Goal: Task Accomplishment & Management: Complete application form

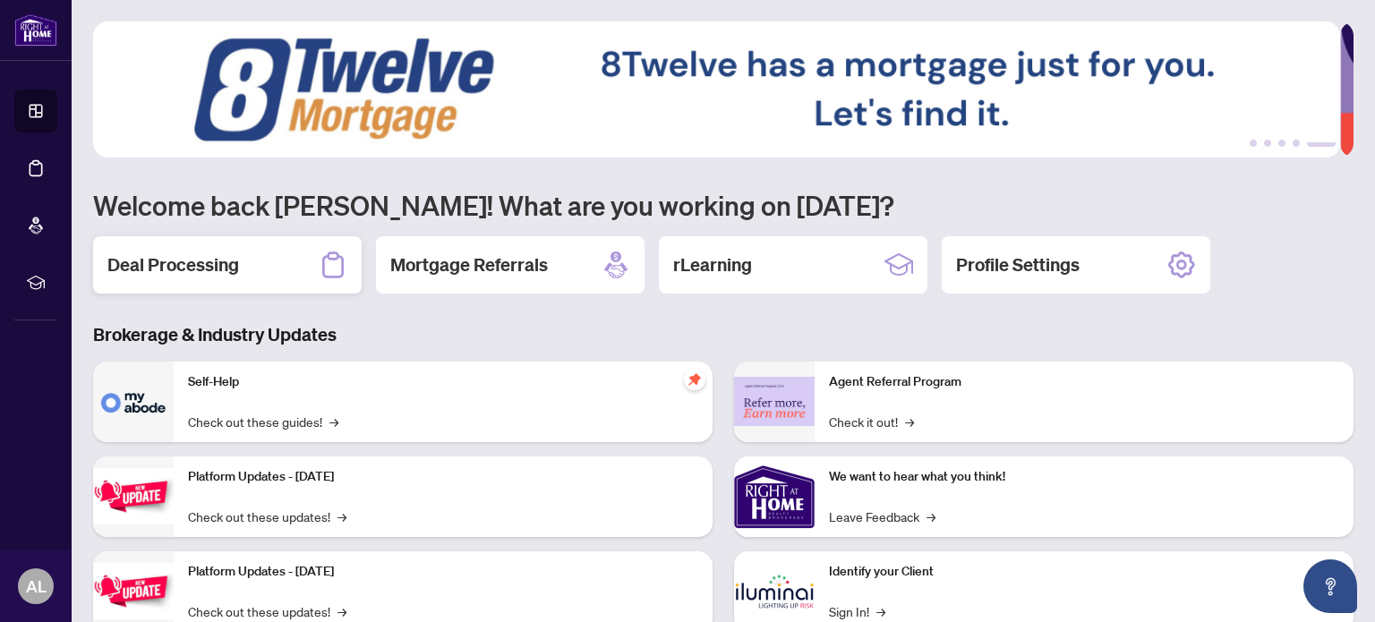
click at [177, 270] on h2 "Deal Processing" at bounding box center [173, 265] width 132 height 25
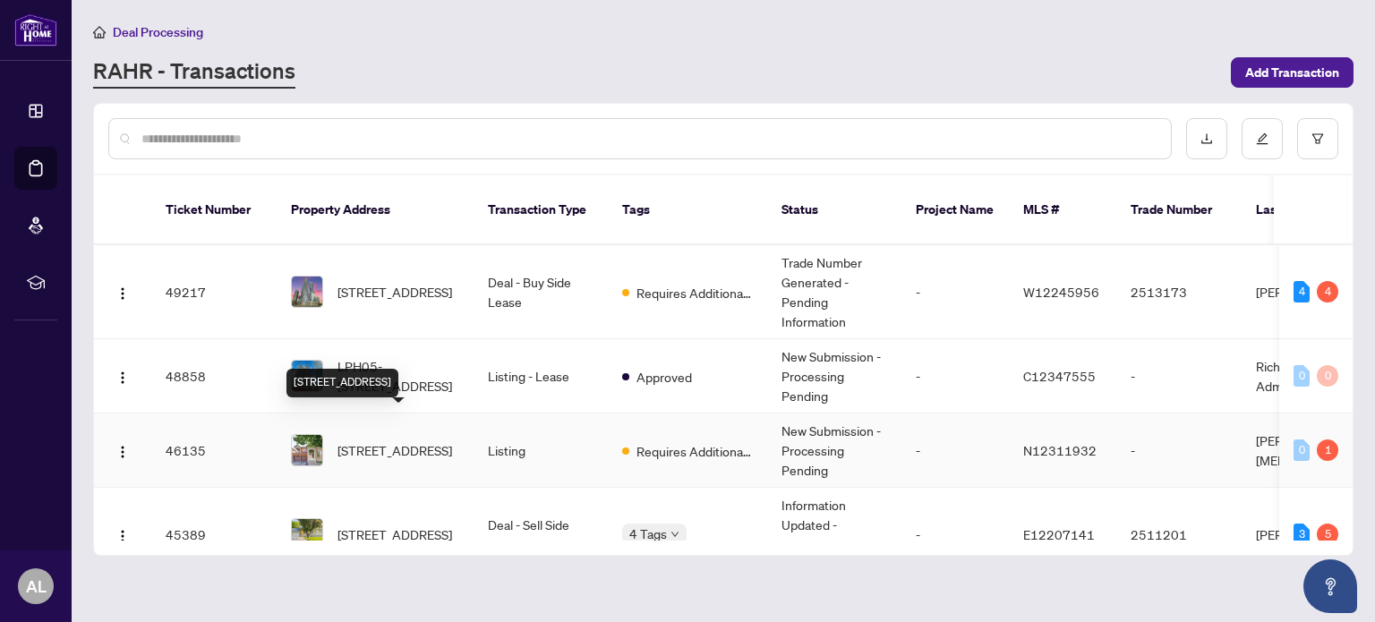
scroll to position [90, 0]
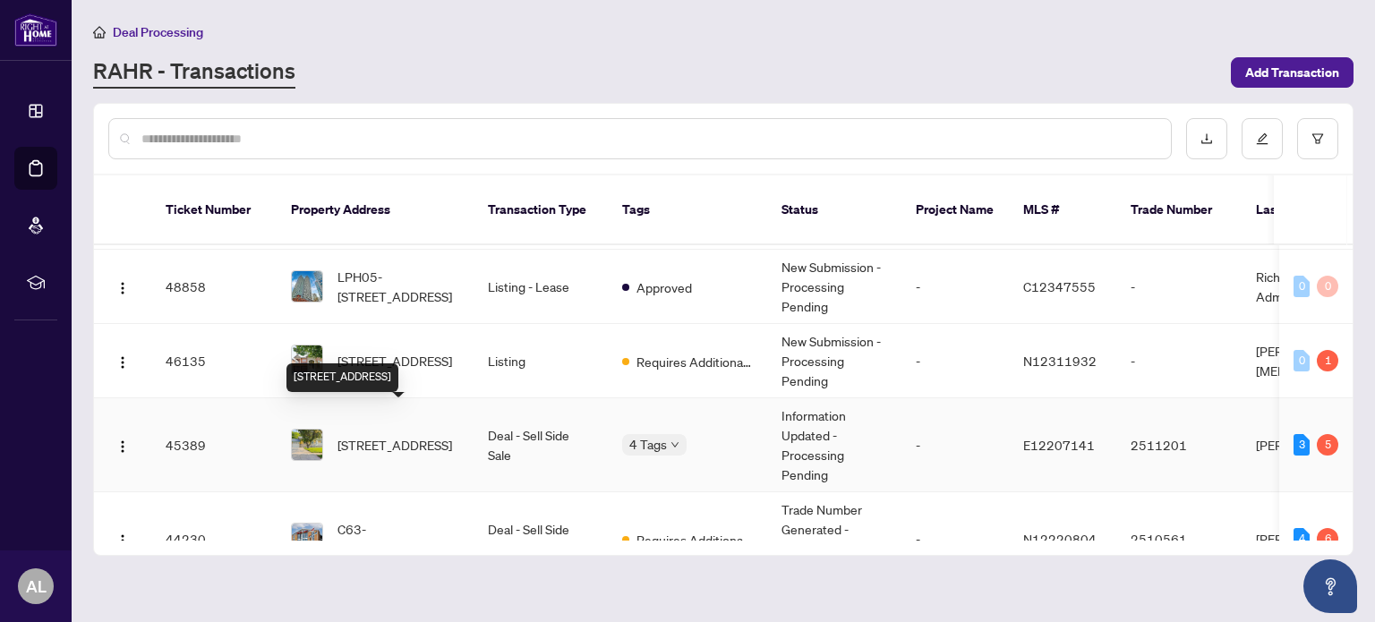
click at [382, 435] on span "[STREET_ADDRESS]" at bounding box center [395, 445] width 115 height 20
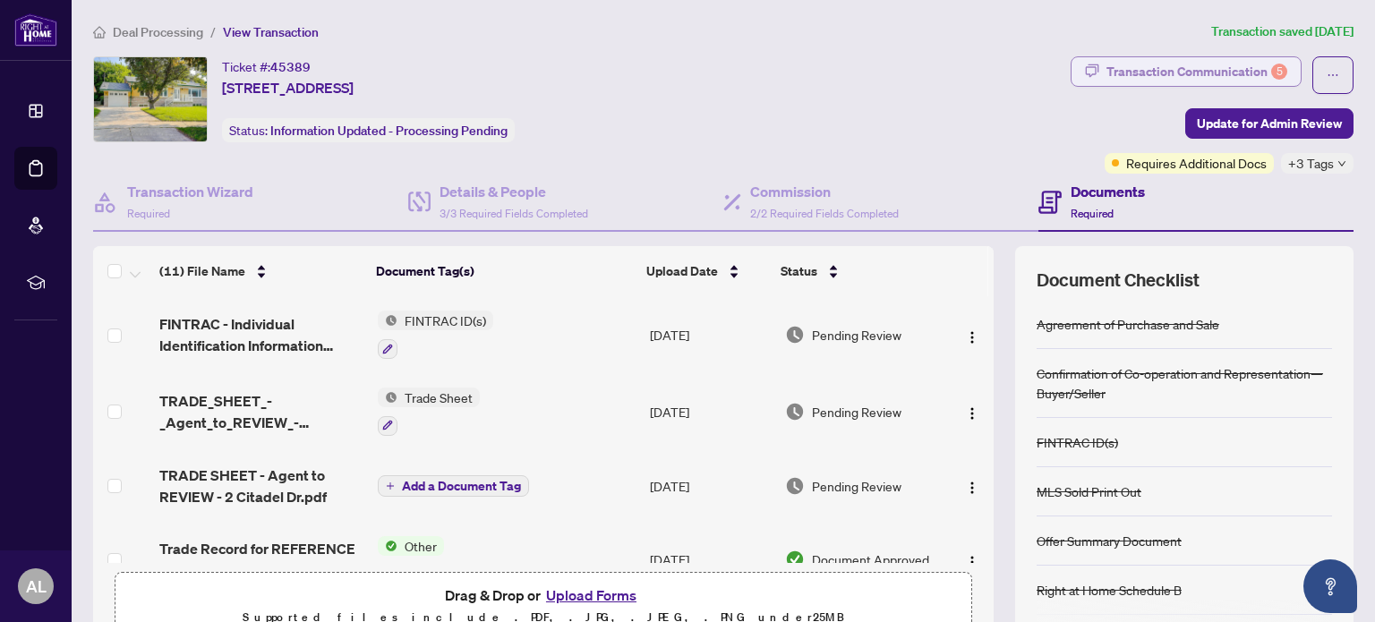
click at [1153, 61] on div "Transaction Communication 5" at bounding box center [1197, 71] width 181 height 29
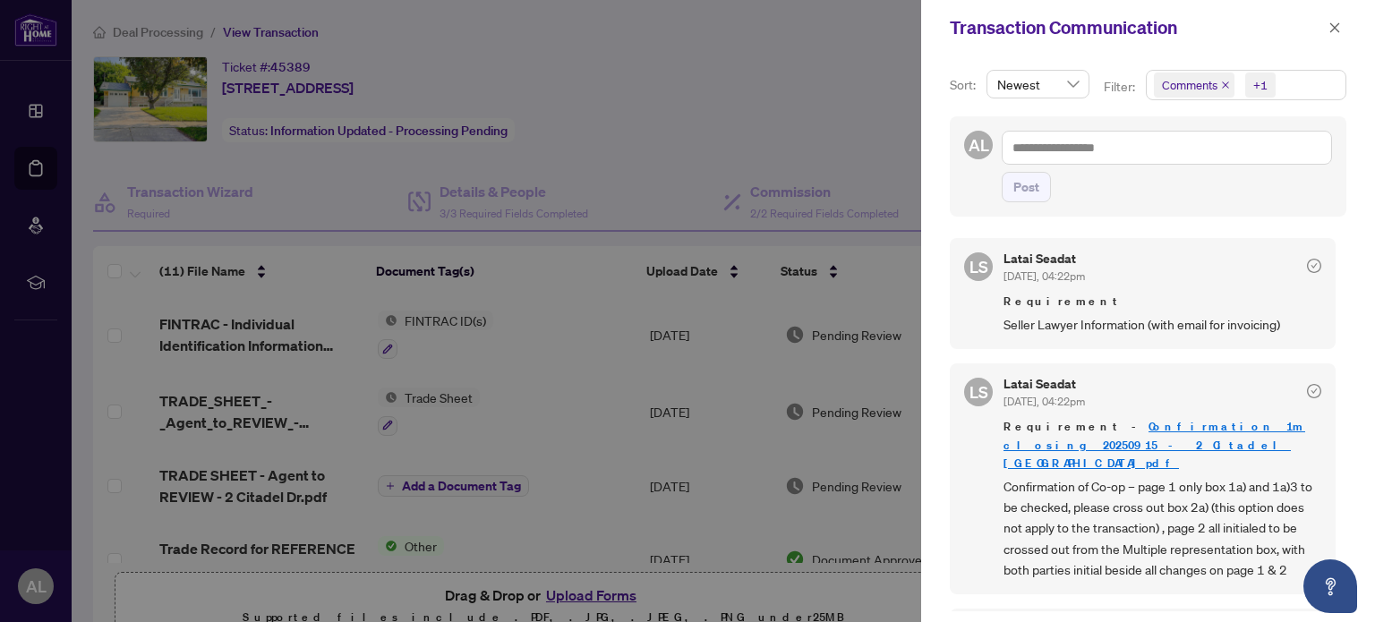
click at [801, 133] on div at bounding box center [687, 311] width 1375 height 622
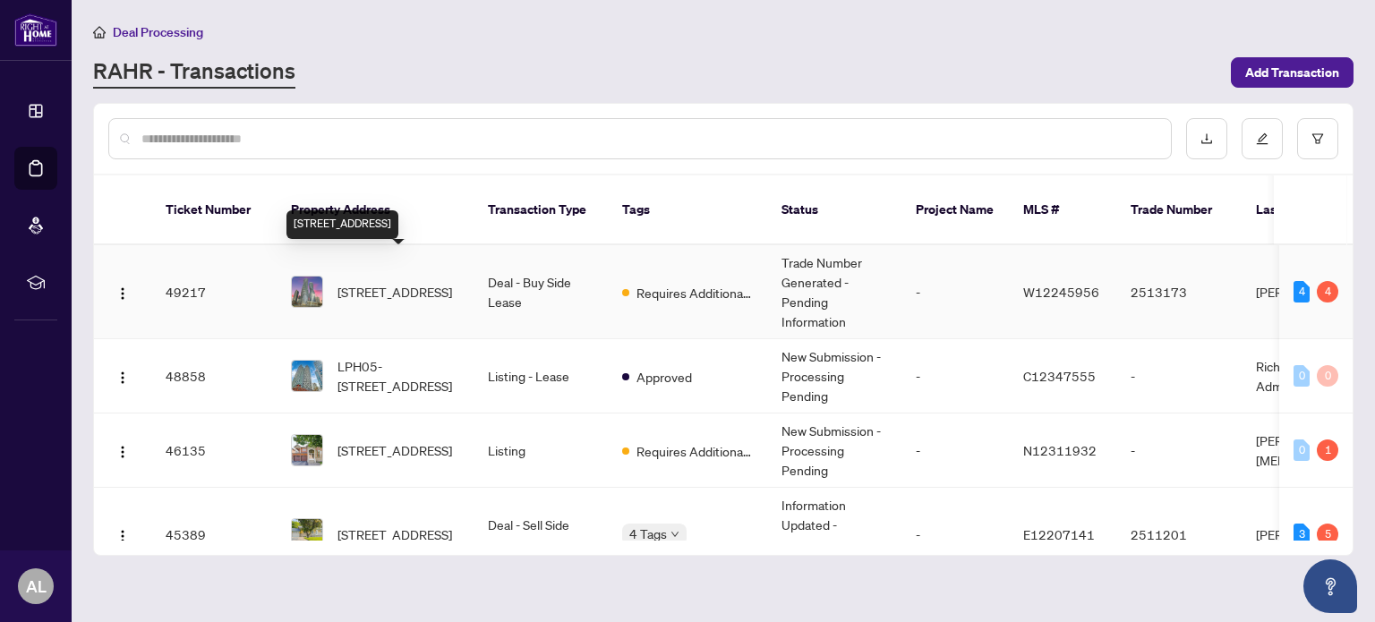
click at [415, 282] on span "[STREET_ADDRESS]" at bounding box center [395, 292] width 115 height 20
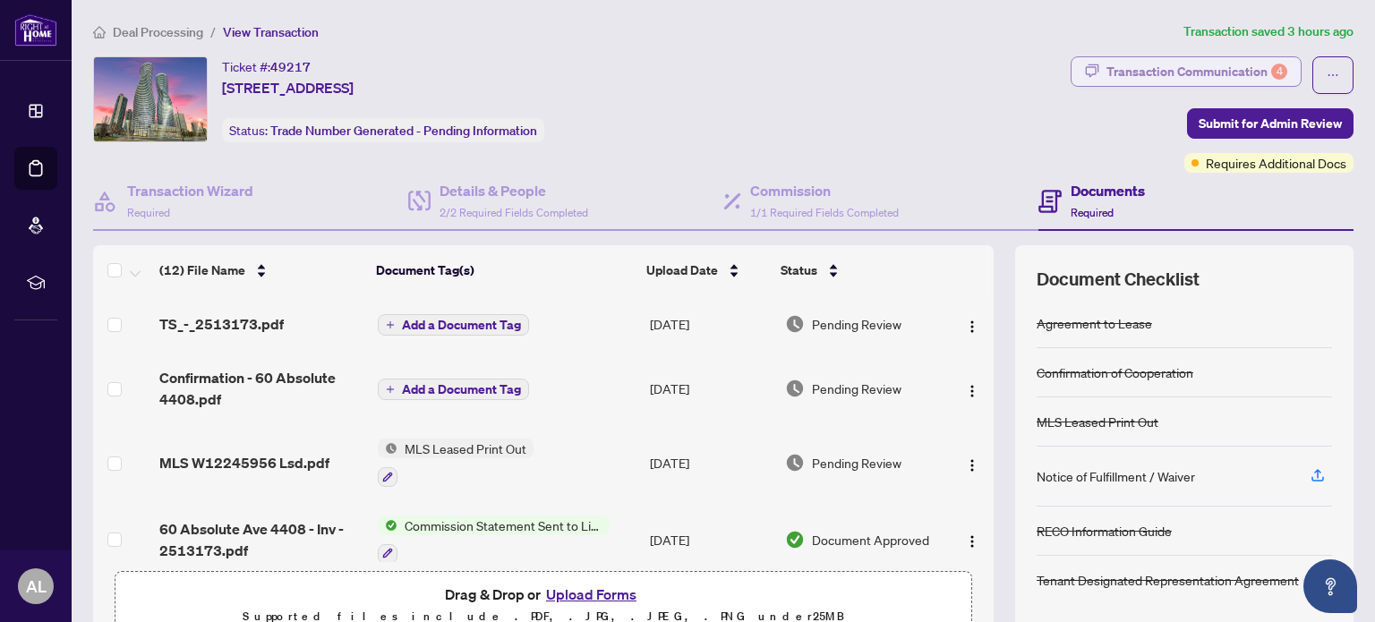
click at [1178, 66] on div "Transaction Communication 4" at bounding box center [1197, 71] width 181 height 29
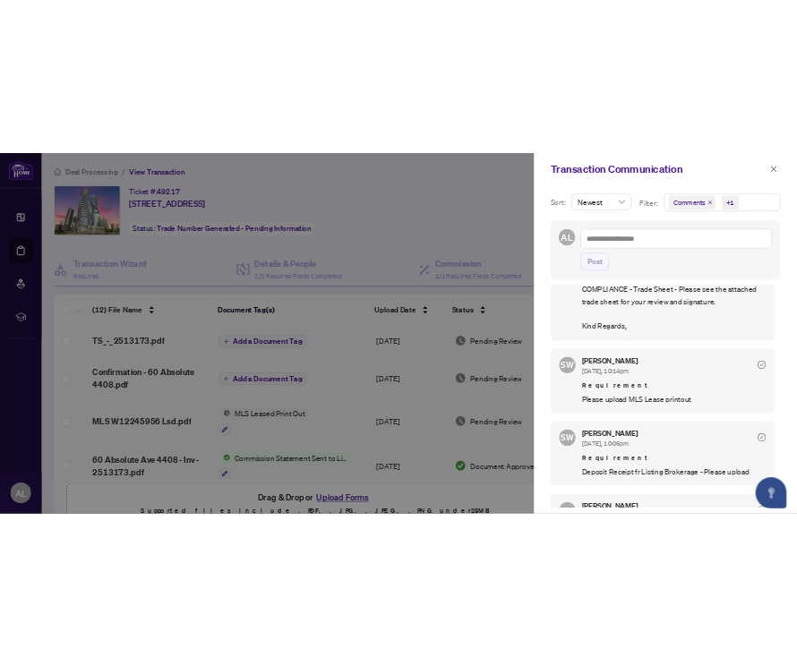
scroll to position [179, 0]
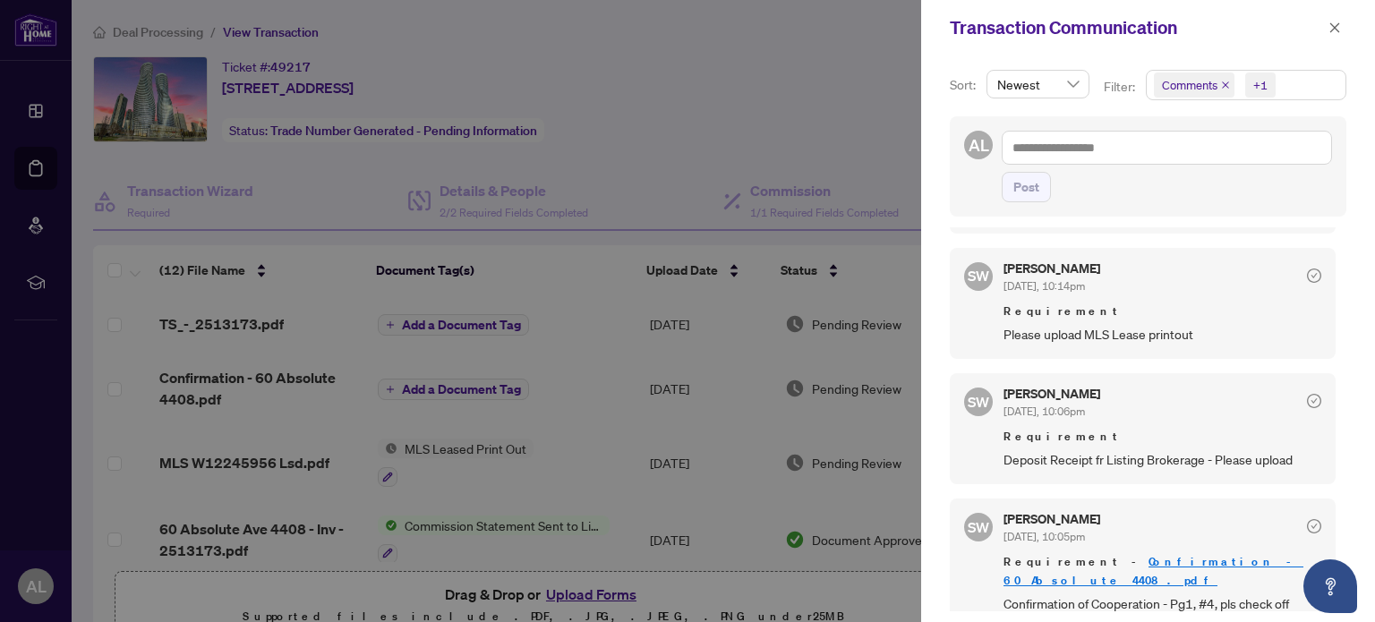
click at [860, 104] on div at bounding box center [687, 311] width 1375 height 622
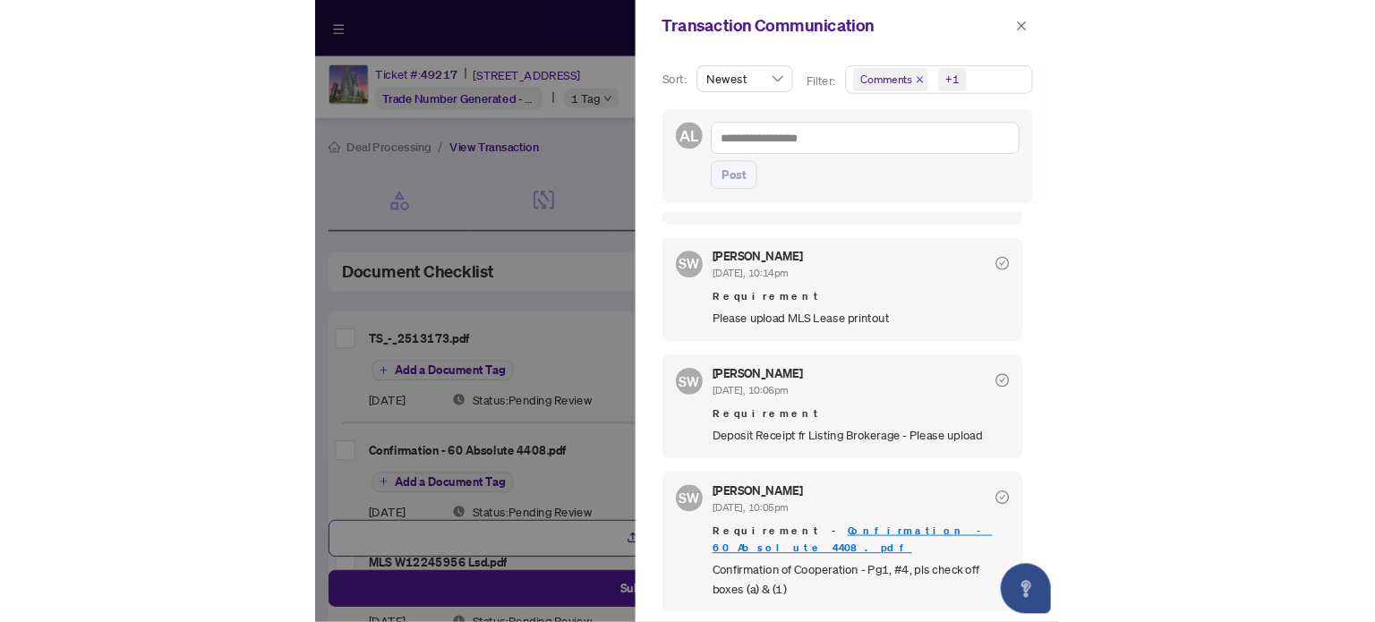
scroll to position [150, 0]
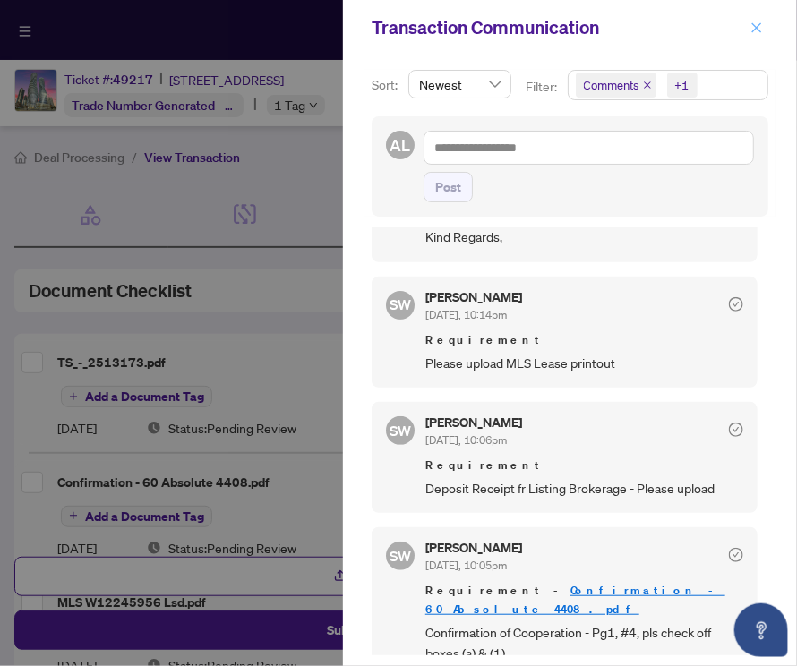
click at [751, 25] on icon "close" at bounding box center [756, 27] width 13 height 13
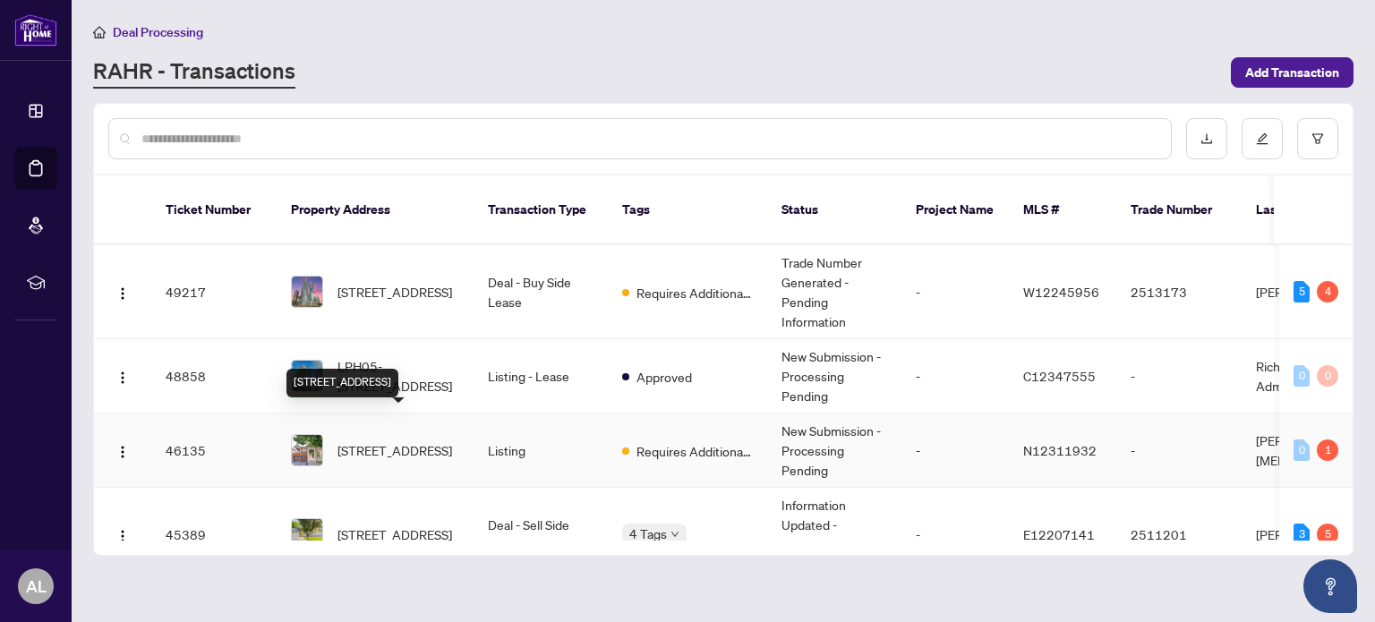
click at [390, 441] on span "[STREET_ADDRESS]" at bounding box center [395, 451] width 115 height 20
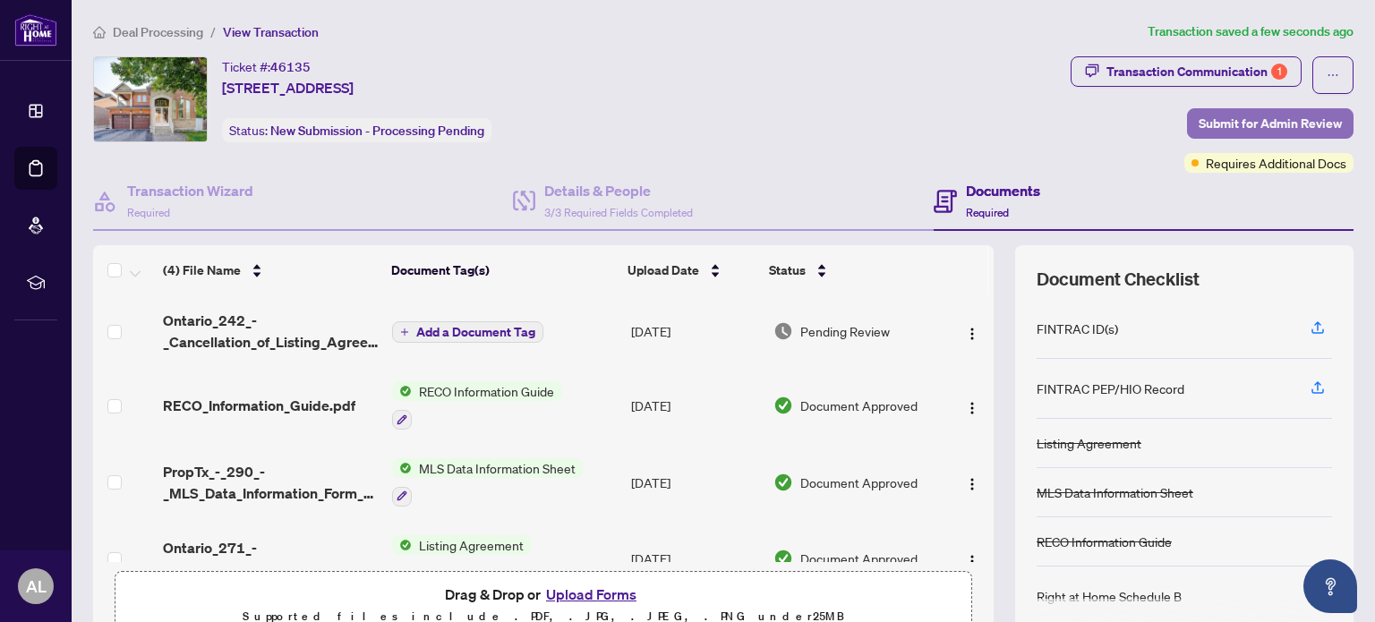
click at [1200, 123] on span "Submit for Admin Review" at bounding box center [1270, 123] width 143 height 29
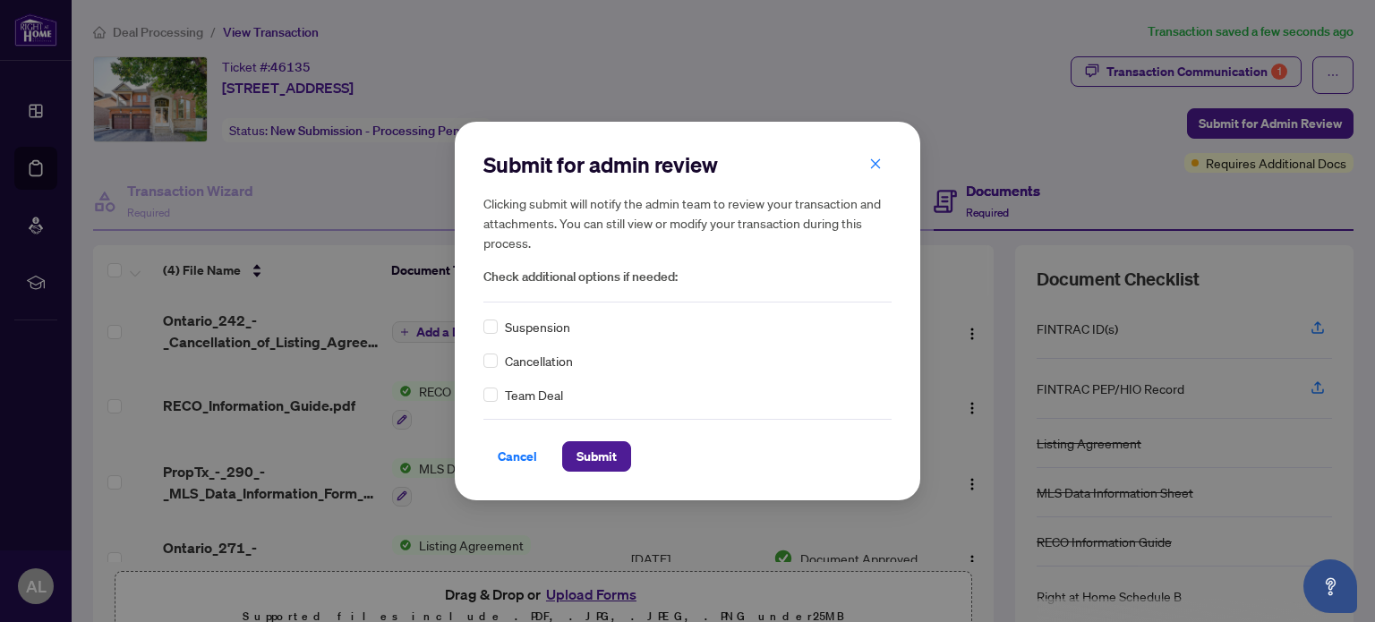
click at [545, 364] on span "Cancellation" at bounding box center [539, 361] width 68 height 20
click at [596, 451] on span "Submit" at bounding box center [597, 456] width 40 height 29
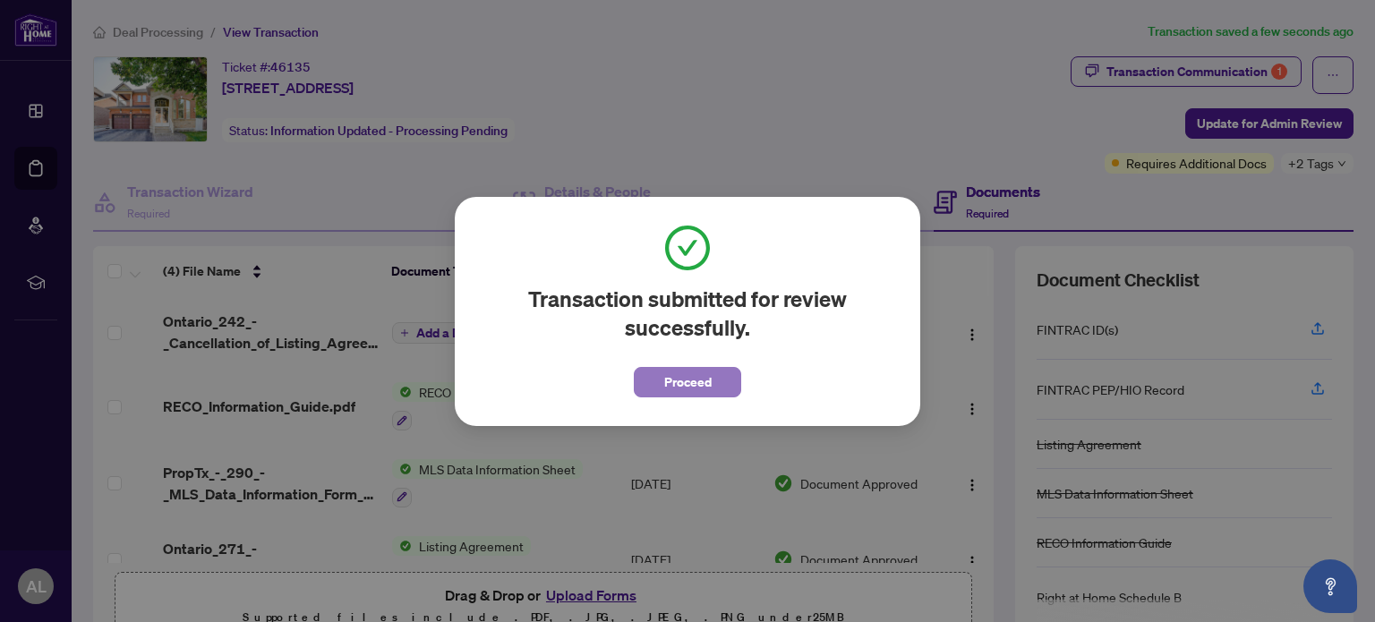
click at [730, 386] on button "Proceed" at bounding box center [687, 382] width 107 height 30
